Goal: Information Seeking & Learning: Learn about a topic

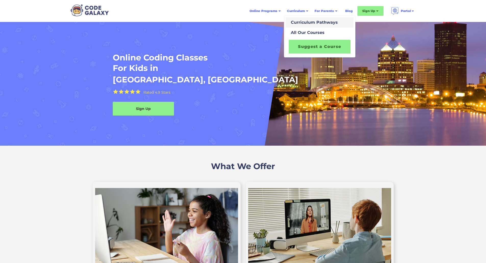
click at [310, 23] on div "Curriculum Pathways" at bounding box center [313, 22] width 49 height 6
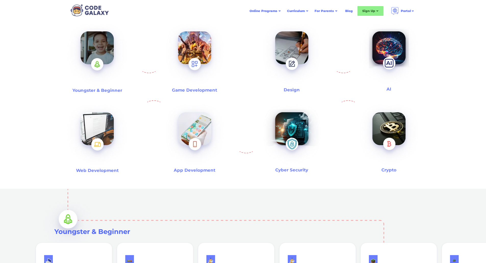
scroll to position [164, 0]
click at [291, 81] on img at bounding box center [292, 54] width 66 height 71
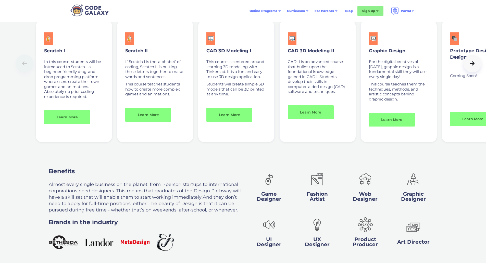
scroll to position [998, 0]
click at [474, 66] on div at bounding box center [471, 63] width 7 height 5
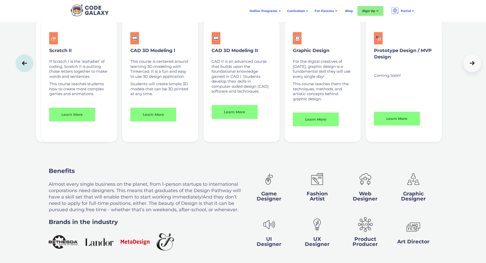
click at [17, 72] on link at bounding box center [25, 63] width 18 height 18
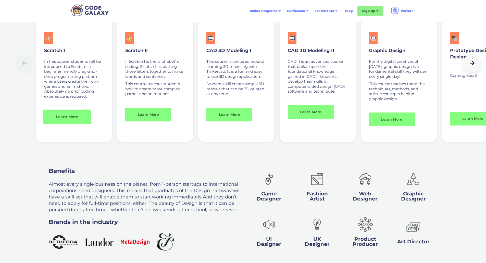
click at [59, 124] on link "Learn More" at bounding box center [67, 117] width 48 height 15
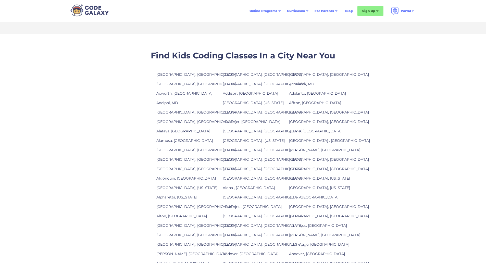
scroll to position [452, 0]
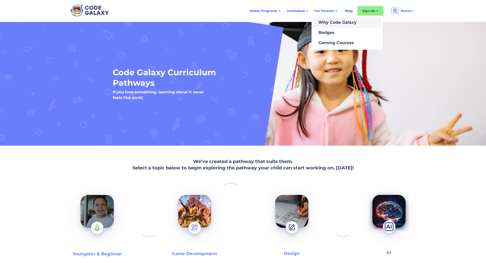
click at [328, 21] on div "Why Code Galaxy" at bounding box center [336, 22] width 40 height 6
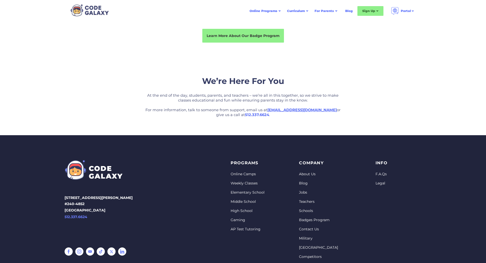
scroll to position [1002, 0]
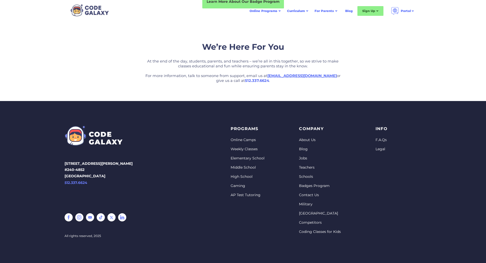
click at [248, 157] on link "Elementary School" at bounding box center [248, 158] width 34 height 5
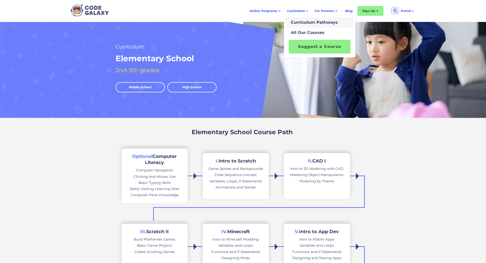
click at [304, 20] on div "Curriculum Pathways" at bounding box center [313, 22] width 49 height 6
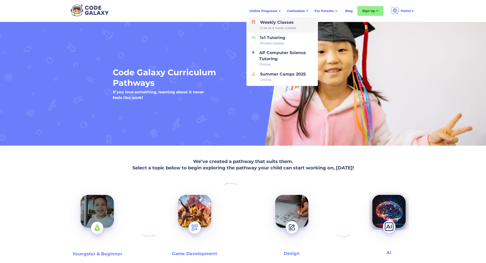
click at [271, 23] on div "Weekly Classes 1x or 2x a week classes" at bounding box center [277, 24] width 38 height 11
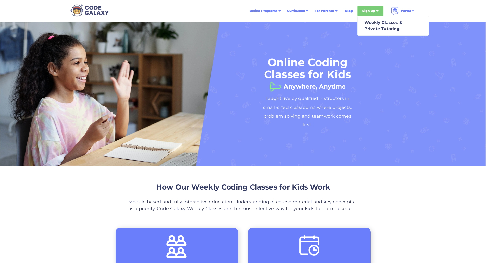
click at [368, 14] on div "Sign Up" at bounding box center [370, 11] width 26 height 10
click at [370, 53] on div "Online Coding Classes for Kids Anywhere, Anytime Taught live by qualified instr…" at bounding box center [243, 93] width 309 height 103
click at [374, 23] on div "Weekly Classes & Private Tutoring" at bounding box center [382, 26] width 40 height 12
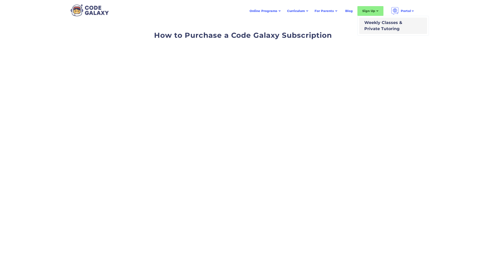
click at [371, 25] on div "Weekly Classes & Private Tutoring" at bounding box center [382, 26] width 40 height 12
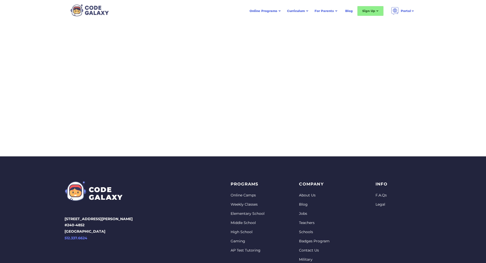
scroll to position [172, 0]
